Goal: Task Accomplishment & Management: Use online tool/utility

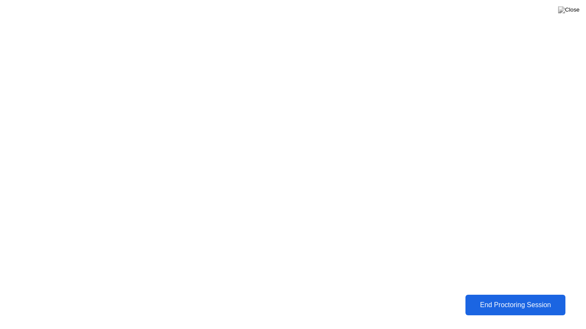
click at [522, 305] on div "End Proctoring Session" at bounding box center [514, 306] width 95 height 8
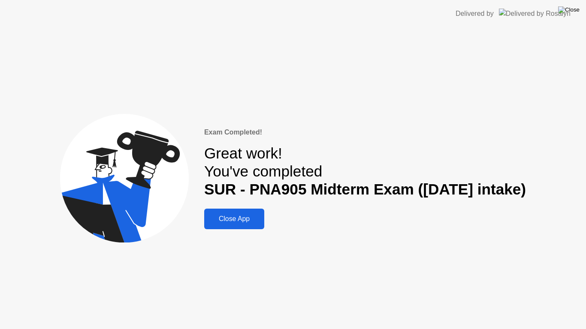
click at [574, 9] on img at bounding box center [568, 9] width 21 height 7
